Goal: Task Accomplishment & Management: Use online tool/utility

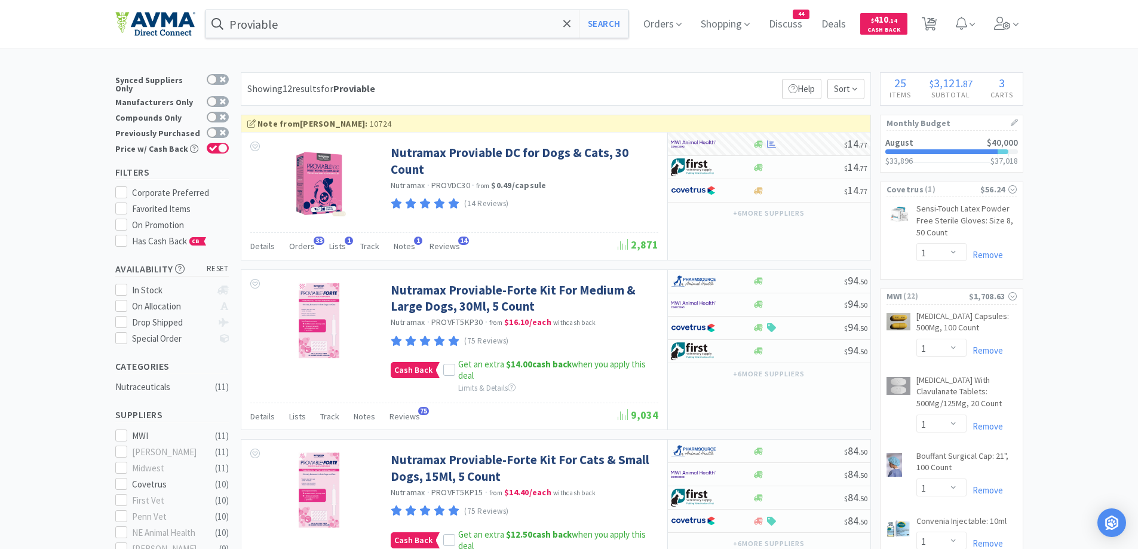
select select "1"
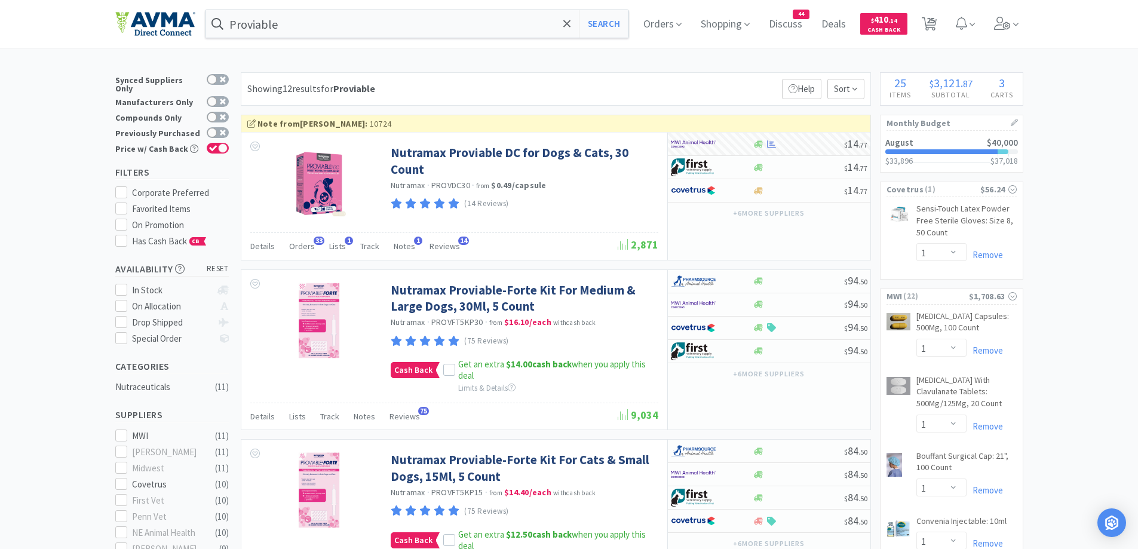
select select "1"
select select "50"
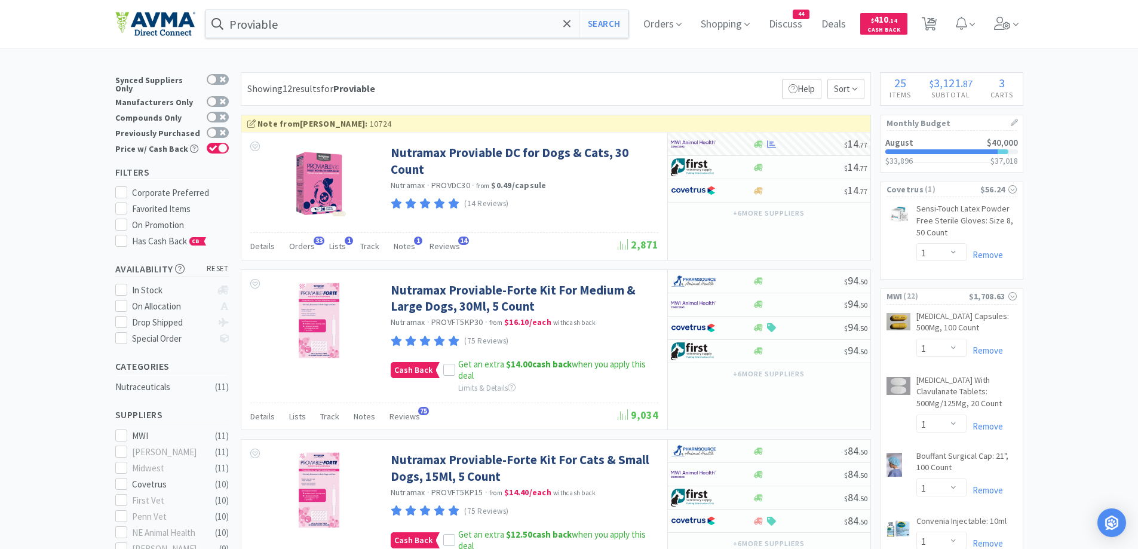
select select "1"
select select "10"
select select "1"
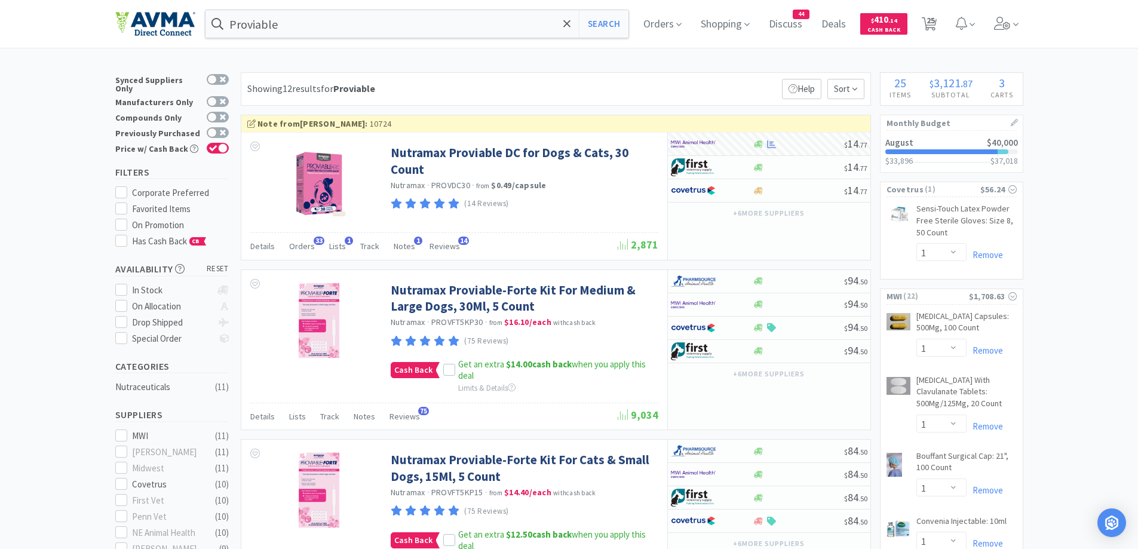
select select "2"
select select "3"
select select "1"
select select "5"
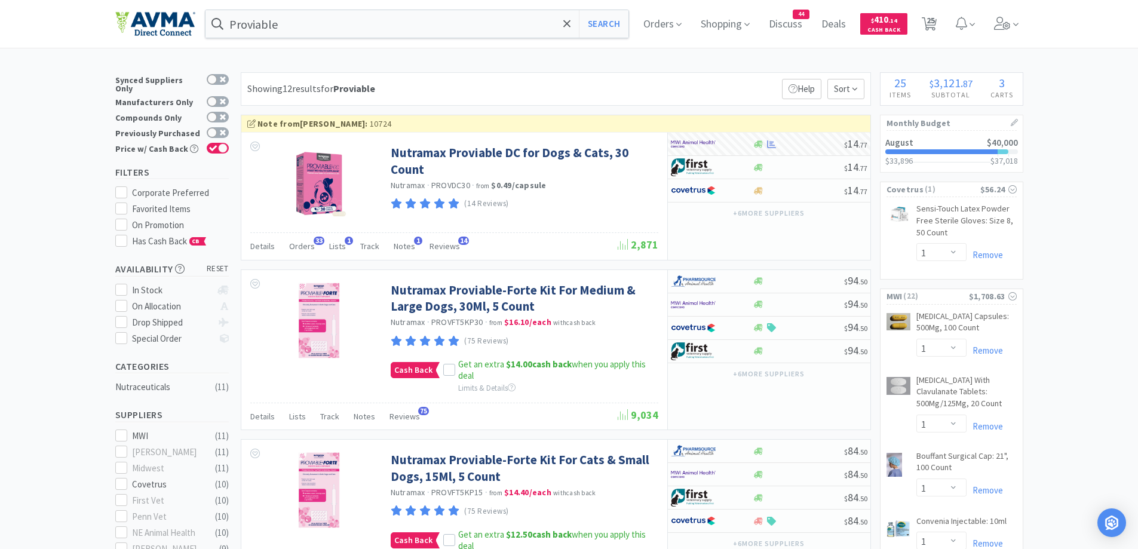
select select "1"
select select "2"
select select "10"
